Goal: Transaction & Acquisition: Purchase product/service

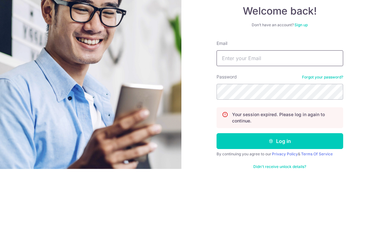
type input "Bellealicia@hotmail.com"
click at [280, 194] on button "Log in" at bounding box center [280, 202] width 127 height 16
click at [277, 194] on button "Log in" at bounding box center [280, 202] width 127 height 16
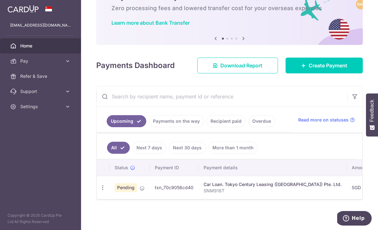
scroll to position [41, 0]
click at [305, 68] on icon at bounding box center [303, 65] width 5 height 5
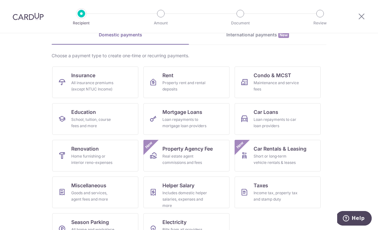
scroll to position [33, 0]
click at [84, 85] on div "All insurance premiums (except NTUC Income)" at bounding box center [94, 86] width 46 height 13
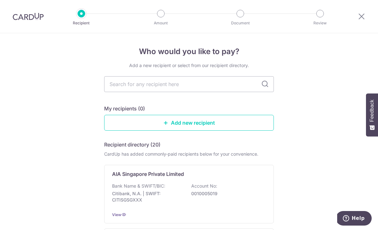
click at [120, 86] on input "text" at bounding box center [189, 84] width 170 height 16
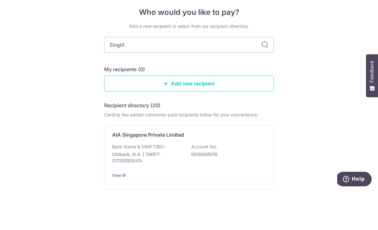
type input "Singlife"
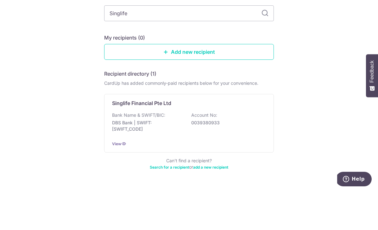
scroll to position [31, 0]
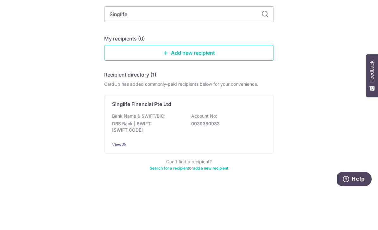
click at [60, 66] on div "Who would you like to pay? Add a new recipient or select from our recipient dir…" at bounding box center [189, 125] width 378 height 245
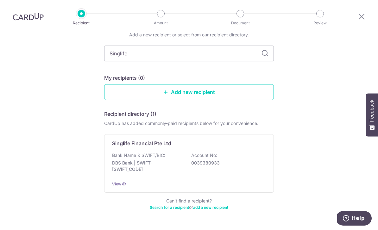
click at [123, 152] on p "Bank Name & SWIFT/BIC:" at bounding box center [138, 155] width 53 height 6
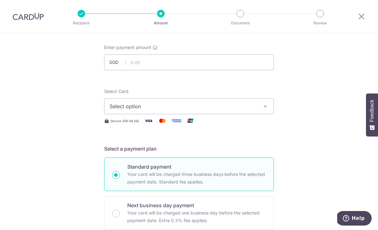
scroll to position [30, 0]
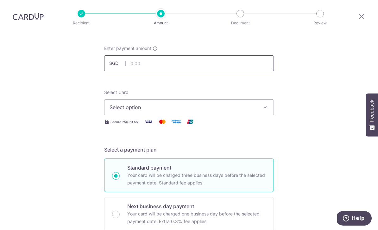
click at [134, 67] on input "text" at bounding box center [189, 63] width 170 height 16
type input "284.70"
click at [110, 111] on span "Select option" at bounding box center [184, 108] width 148 height 8
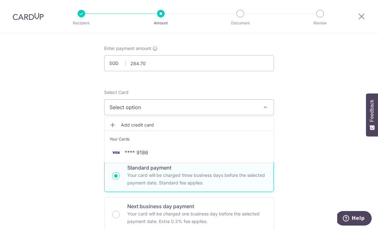
click at [115, 151] on img at bounding box center [116, 153] width 13 height 8
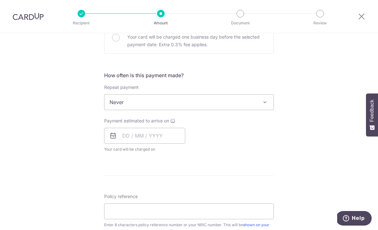
scroll to position [207, 0]
click at [112, 137] on icon at bounding box center [113, 135] width 8 height 8
click at [124, 134] on input "text" at bounding box center [144, 135] width 81 height 16
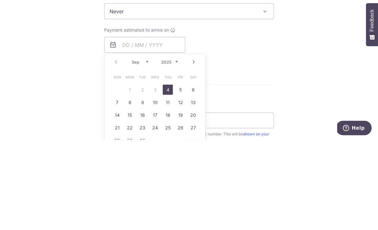
click at [166, 175] on link "4" at bounding box center [168, 180] width 10 height 10
type input "[DATE]"
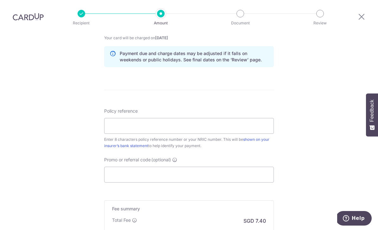
scroll to position [319, 0]
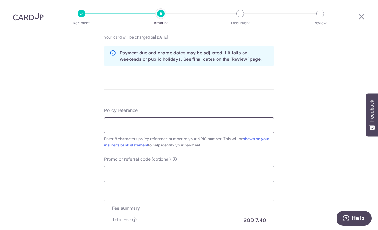
click at [115, 117] on input "Policy reference" at bounding box center [189, 125] width 170 height 16
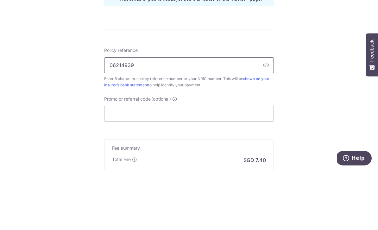
type input "06214939"
click at [62, 77] on div "Tell us more about your payment Enter payment amount SGD 284.70 284.70 Select C…" at bounding box center [189, 13] width 378 height 599
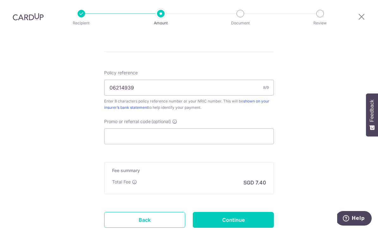
scroll to position [357, 0]
click at [113, 128] on input "Promo or referral code (optional)" at bounding box center [189, 136] width 170 height 16
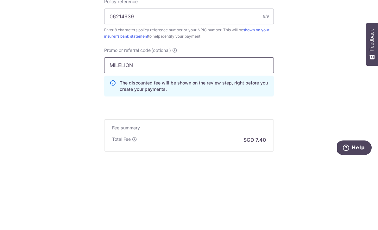
type input "MILELION"
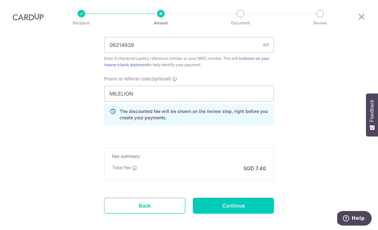
scroll to position [399, 0]
click at [256, 198] on input "Continue" at bounding box center [233, 206] width 81 height 16
type input "Create Schedule"
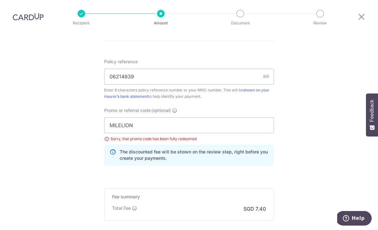
scroll to position [367, 0]
click at [122, 118] on input "MILELION" at bounding box center [189, 126] width 170 height 16
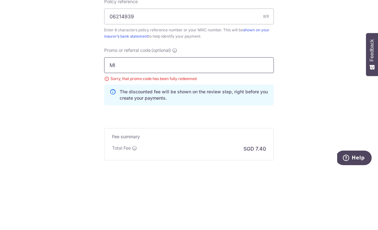
type input "M"
type input "VTAX25ONE"
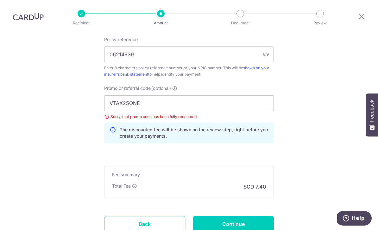
scroll to position [395, 0]
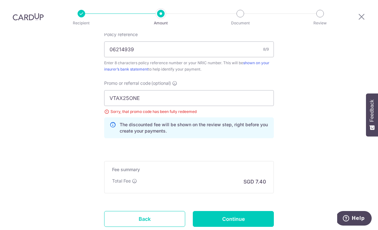
click at [252, 211] on input "Continue" at bounding box center [233, 219] width 81 height 16
type input "Update Schedule"
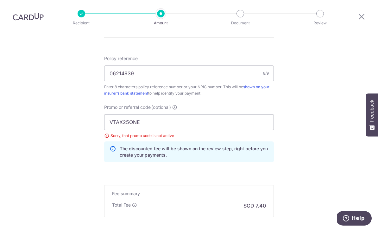
scroll to position [370, 0]
click at [131, 115] on input "VTAX25ONE" at bounding box center [189, 123] width 170 height 16
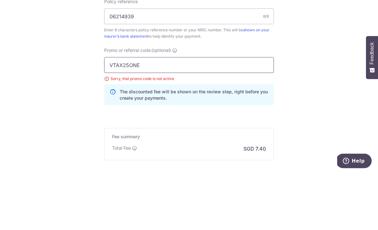
click at [121, 115] on input "VTAX25ONE" at bounding box center [189, 123] width 170 height 16
click at [120, 115] on input "VTAX25ONE" at bounding box center [189, 123] width 170 height 16
type input "OFF225"
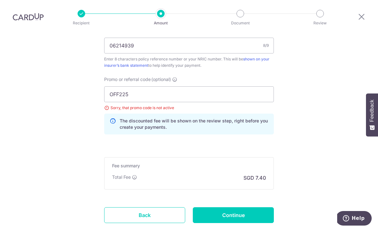
scroll to position [397, 0]
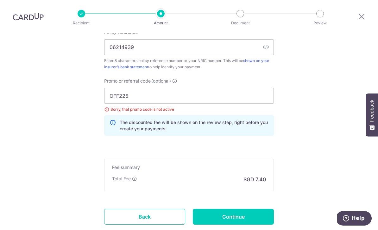
click at [253, 209] on input "Continue" at bounding box center [233, 217] width 81 height 16
type input "Update Schedule"
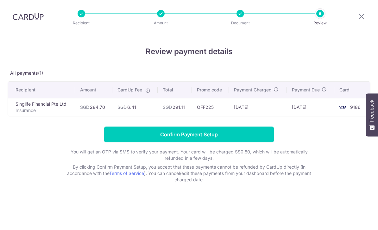
click at [299, 159] on p "You will get an OTP via SMS to verify your payment. Your card will be charged S…" at bounding box center [188, 155] width 253 height 13
click at [116, 139] on input "Confirm Payment Setup" at bounding box center [189, 135] width 170 height 16
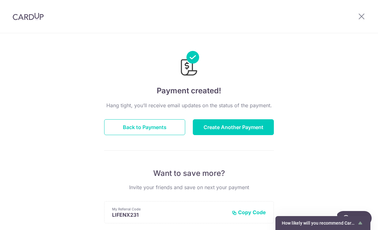
click at [113, 127] on button "Back to Payments" at bounding box center [144, 127] width 81 height 16
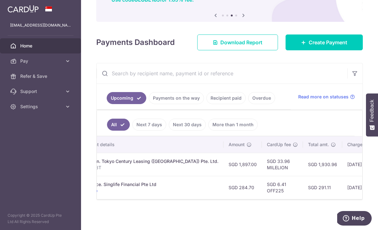
scroll to position [0, 151]
